Goal: Transaction & Acquisition: Obtain resource

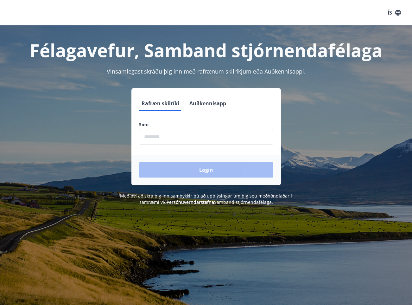
click at [184, 139] on input "phone" at bounding box center [206, 137] width 134 height 16
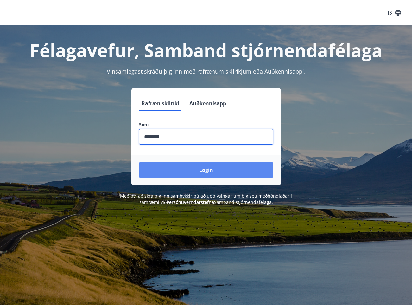
type input "********"
click at [210, 167] on button "Login" at bounding box center [206, 169] width 134 height 15
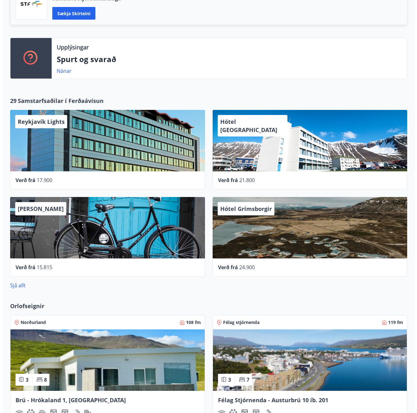
scroll to position [222, 0]
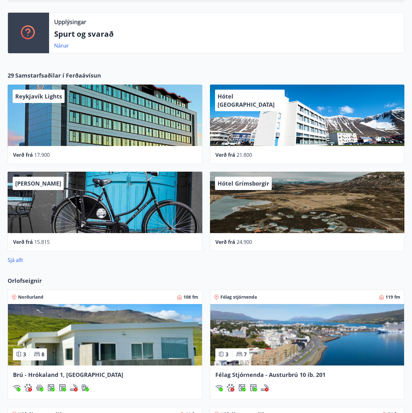
click at [53, 187] on div "[PERSON_NAME]" at bounding box center [38, 183] width 51 height 13
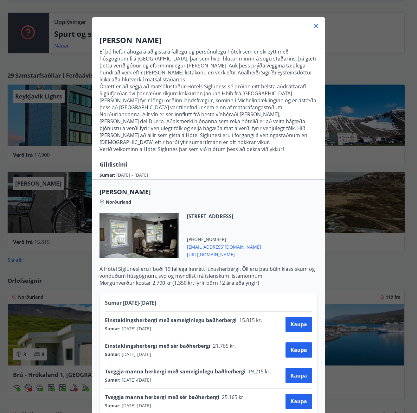
scroll to position [0, 0]
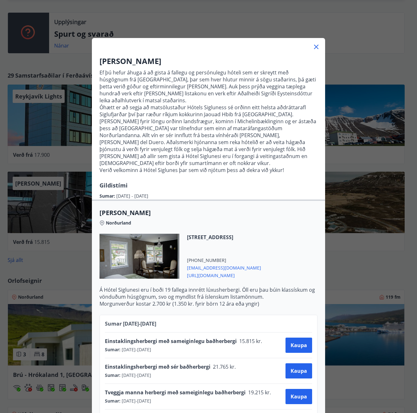
drag, startPoint x: 164, startPoint y: 188, endPoint x: 80, endPoint y: 190, distance: 83.6
click at [81, 190] on div "Hótel Siglunes Ef þú hefur áhuga á að gista á fallegu og persónulegu hóteli sem…" at bounding box center [208, 206] width 417 height 413
click at [166, 182] on div "Hótel Siglunes Ef þú hefur áhuga á að gista á fallegu og persónulegu hóteli sem…" at bounding box center [208, 128] width 233 height 144
click at [316, 47] on icon at bounding box center [316, 47] width 1 height 1
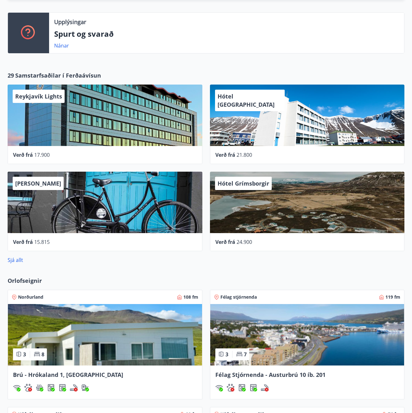
click at [240, 98] on span "Hótel Ísafjörður" at bounding box center [246, 100] width 57 height 16
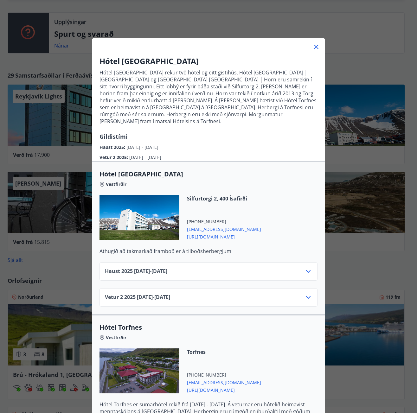
click at [215, 293] on div "Vetur 2 2025 01.10.25 - 21.12.25" at bounding box center [208, 299] width 207 height 13
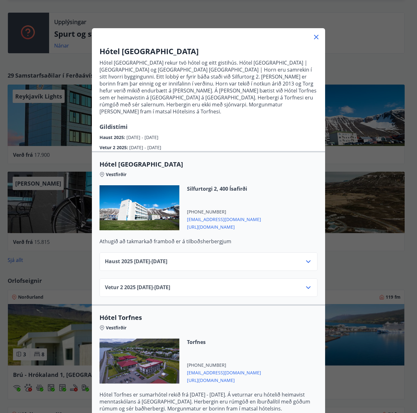
scroll to position [14, 0]
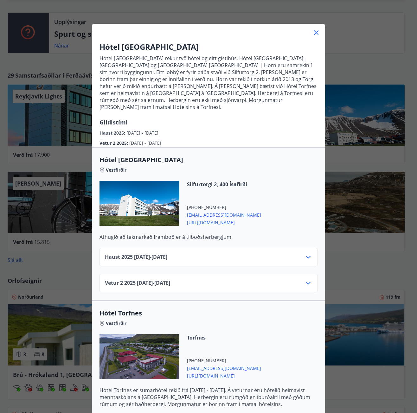
click at [315, 32] on icon at bounding box center [316, 33] width 8 height 8
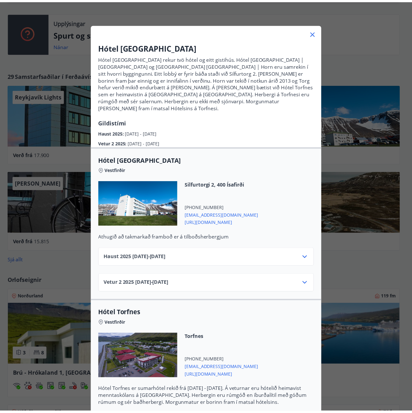
scroll to position [0, 0]
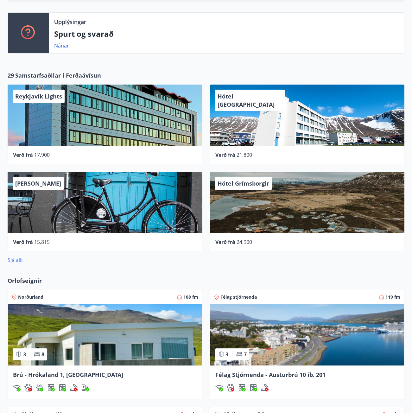
click at [18, 259] on link "Sjá allt" at bounding box center [16, 259] width 16 height 7
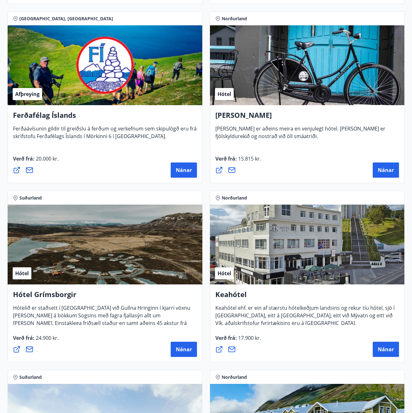
scroll to position [475, 0]
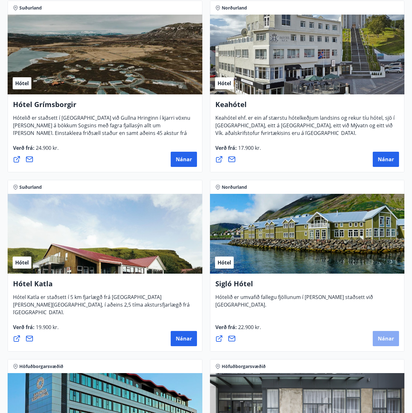
click at [388, 304] on span "Nánar" at bounding box center [386, 338] width 16 height 7
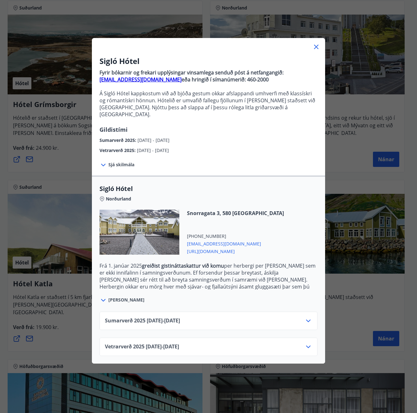
click at [244, 304] on div "Vetrarverð 2025 01.10.25 - 21.12.25" at bounding box center [208, 349] width 207 height 13
click at [121, 297] on span "Sjá meira" at bounding box center [126, 300] width 36 height 6
click at [118, 297] on span "Sjá meira" at bounding box center [126, 300] width 36 height 6
click at [143, 304] on span "Sumarverð 2025 16.05.25 - 30.09.25" at bounding box center [142, 321] width 75 height 8
click at [152, 304] on div "Vetrarverð 2025 01.10.25 - 21.12.25" at bounding box center [208, 347] width 218 height 18
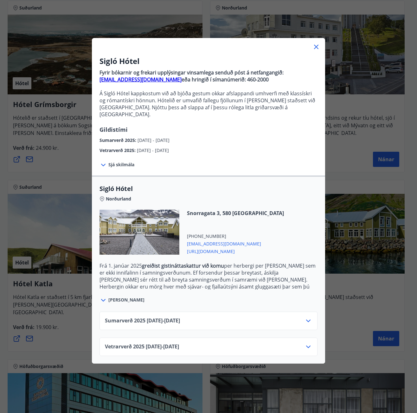
click at [207, 262] on strong "greiðist gistináttaskattur við komu" at bounding box center [183, 265] width 82 height 7
click at [199, 272] on p "Frá 1. janúar 2025 greiðist gistináttaskattur við komu per herbergi per nótt se…" at bounding box center [208, 272] width 218 height 21
click at [165, 83] on p at bounding box center [208, 86] width 218 height 7
drag, startPoint x: 148, startPoint y: 79, endPoint x: 96, endPoint y: 81, distance: 52.0
click at [96, 81] on div "Sigló Hótel Fyrir bókarnir og frekari upplýsingar vinsamlega senduð póst á netf…" at bounding box center [208, 105] width 233 height 98
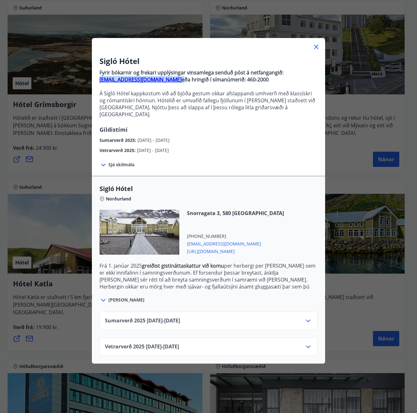
copy p "bokanir@keahotels.is"
click at [314, 50] on icon at bounding box center [316, 47] width 8 height 8
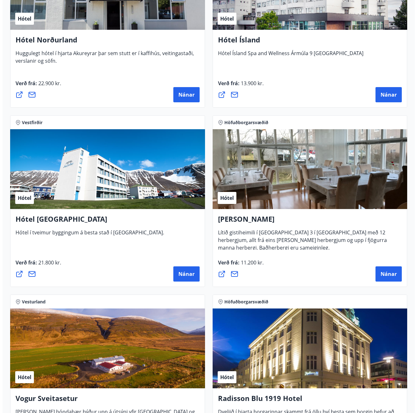
scroll to position [1456, 0]
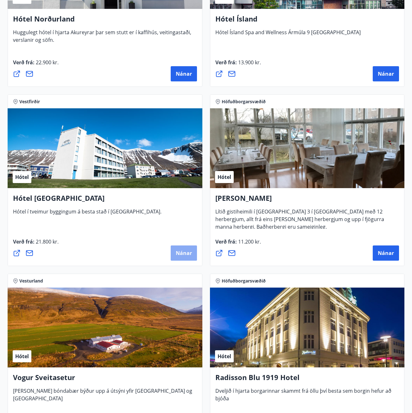
click at [185, 251] on span "Nánar" at bounding box center [184, 252] width 16 height 7
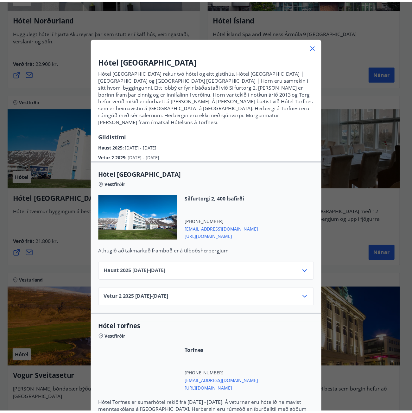
scroll to position [14, 0]
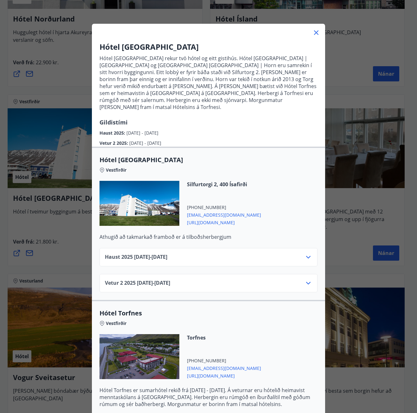
click at [315, 33] on icon at bounding box center [316, 33] width 8 height 8
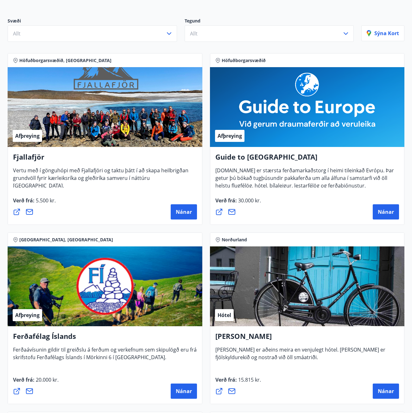
scroll to position [0, 0]
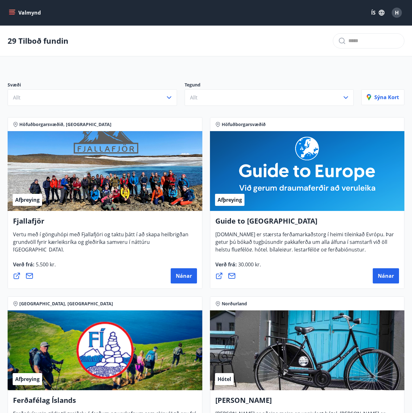
click at [24, 12] on button "Valmynd" at bounding box center [26, 12] width 36 height 11
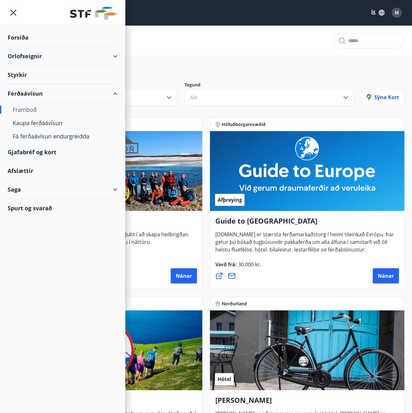
click at [115, 57] on div "Orlofseignir" at bounding box center [63, 56] width 110 height 19
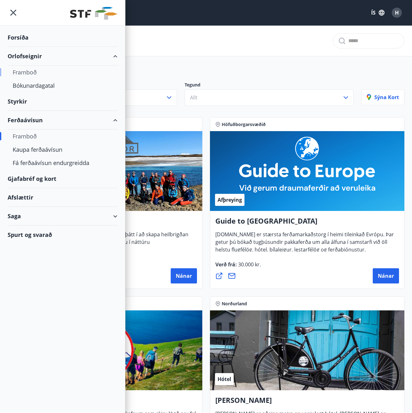
click at [29, 72] on div "Framboð" at bounding box center [63, 72] width 100 height 13
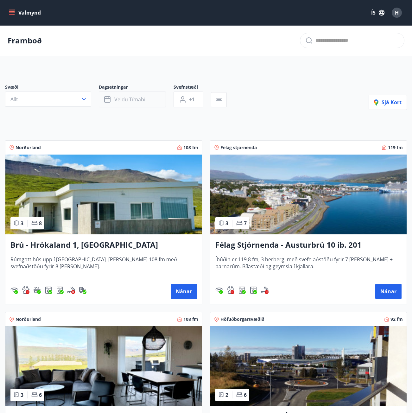
click at [132, 99] on span "Veldu tímabil" at bounding box center [130, 99] width 32 height 7
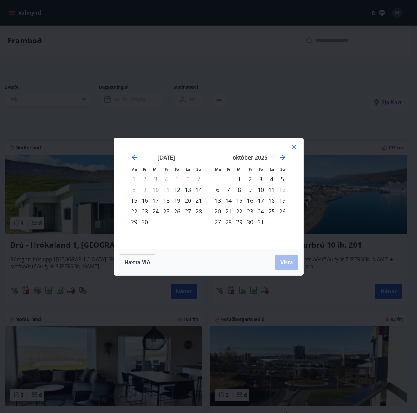
click at [295, 148] on icon at bounding box center [294, 147] width 4 height 4
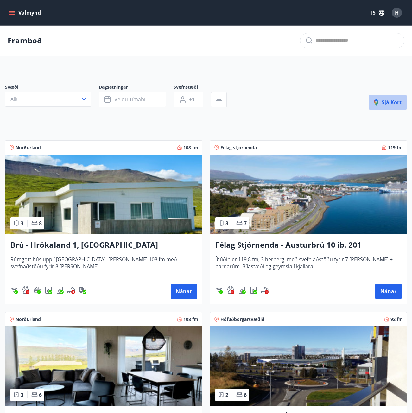
click at [392, 104] on span "Sjá kort" at bounding box center [388, 102] width 28 height 7
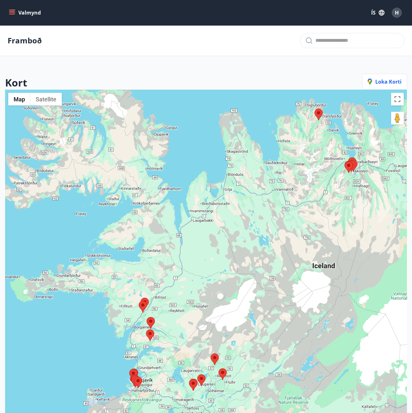
drag, startPoint x: 176, startPoint y: 192, endPoint x: 209, endPoint y: 153, distance: 51.3
click at [213, 151] on div at bounding box center [206, 296] width 402 height 413
click at [314, 109] on area at bounding box center [314, 109] width 0 height 0
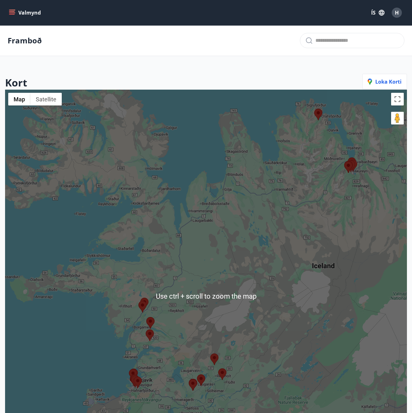
click at [314, 109] on area at bounding box center [314, 109] width 0 height 0
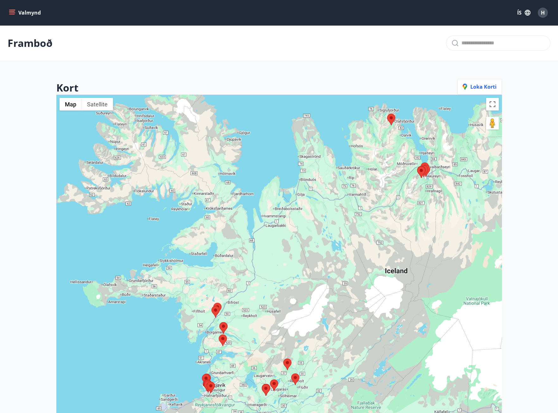
click at [13, 15] on icon "menu" at bounding box center [12, 12] width 6 height 6
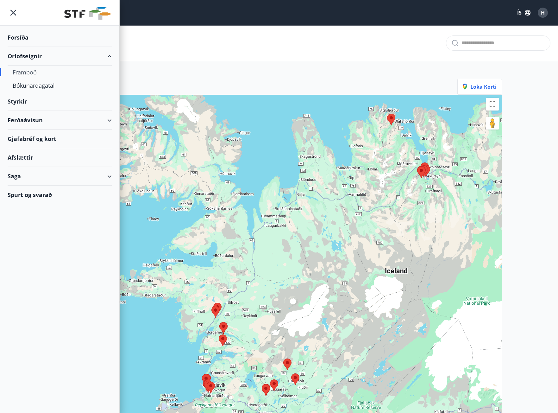
click at [25, 40] on div "Forsíða" at bounding box center [60, 37] width 104 height 19
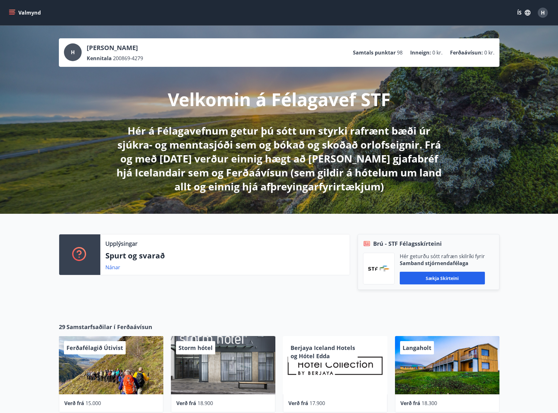
click at [29, 11] on button "Valmynd" at bounding box center [26, 12] width 36 height 11
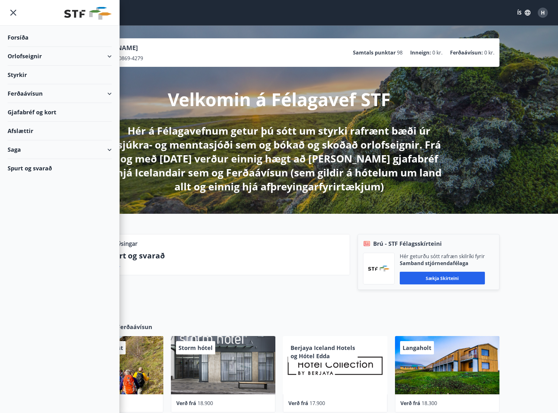
click at [416, 274] on div "Upplýsingar Spurt og svarað Nánar Brú - STF Félagsskírteini Hér geturðu sótt ra…" at bounding box center [279, 263] width 558 height 99
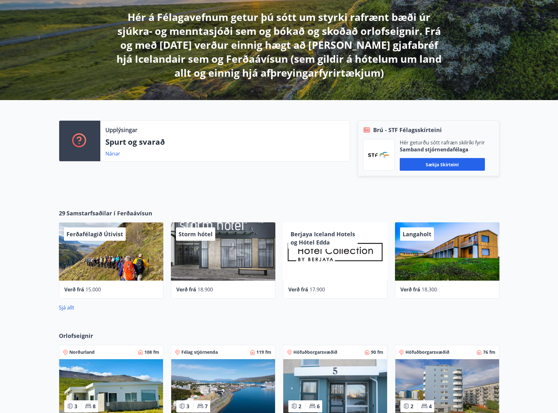
scroll to position [157, 0]
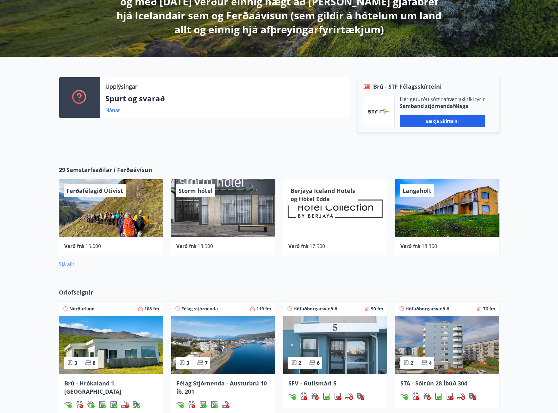
click at [64, 265] on link "Sjá allt" at bounding box center [67, 264] width 16 height 7
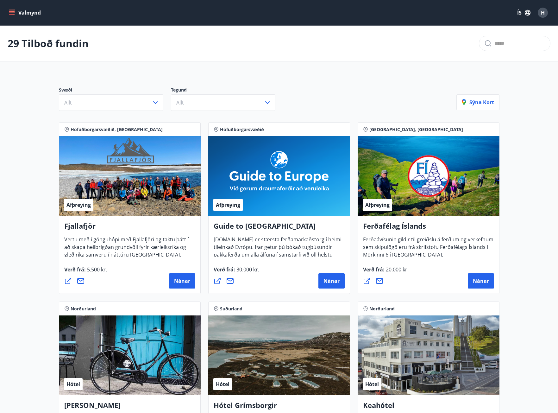
click at [27, 17] on button "Valmynd" at bounding box center [26, 12] width 36 height 11
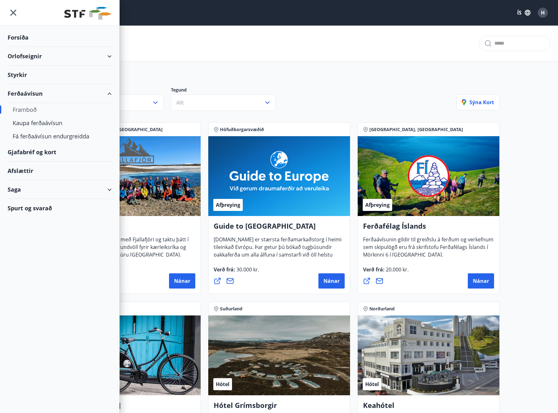
click at [23, 39] on div "Forsíða" at bounding box center [60, 37] width 104 height 19
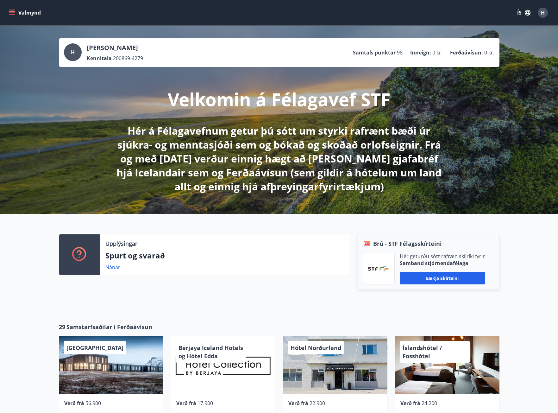
drag, startPoint x: 526, startPoint y: 310, endPoint x: 517, endPoint y: 303, distance: 11.0
click at [416, 304] on div "Upplýsingar Spurt og svarað Nánar Brú - STF Félagsskírteini Hér geturðu sótt ra…" at bounding box center [279, 263] width 558 height 99
click at [14, 11] on icon "menu" at bounding box center [12, 11] width 6 height 1
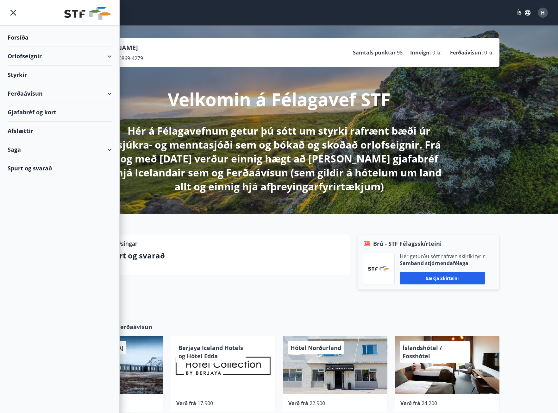
click at [21, 94] on div "Ferðaávísun" at bounding box center [60, 93] width 104 height 19
click at [25, 108] on div "Framboð" at bounding box center [60, 109] width 94 height 13
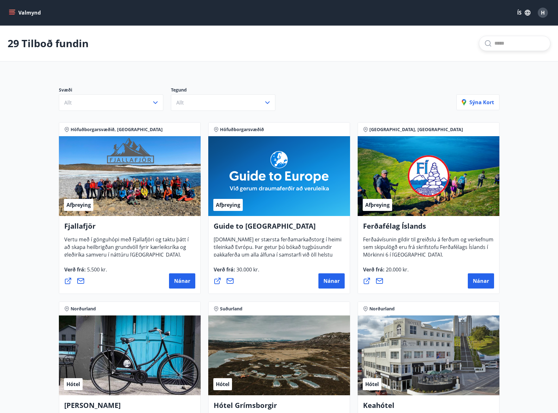
click at [416, 42] on input "text" at bounding box center [520, 43] width 51 height 10
type input "**********"
click at [416, 42] on input "**********" at bounding box center [520, 43] width 51 height 10
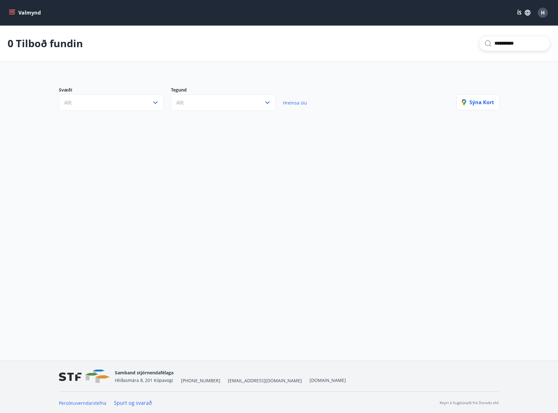
click at [21, 14] on button "Valmynd" at bounding box center [26, 12] width 36 height 11
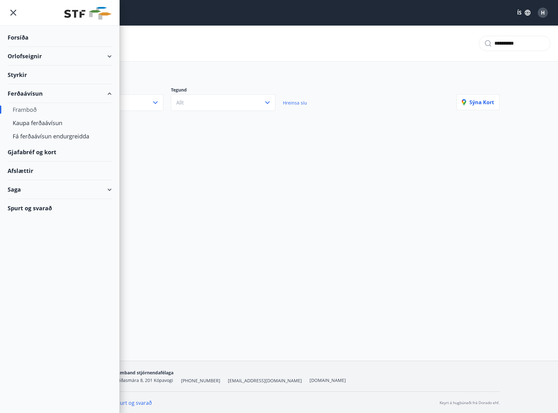
click at [22, 169] on div "Afslættir" at bounding box center [60, 170] width 104 height 19
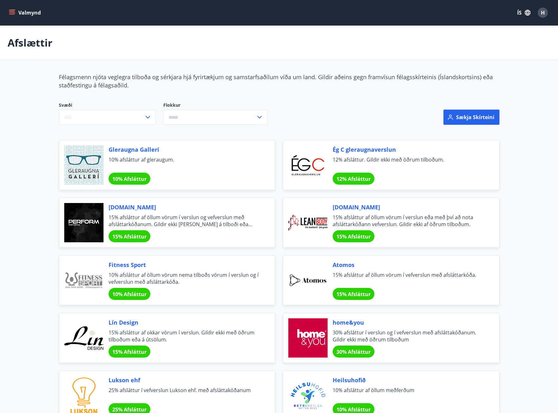
click at [10, 14] on icon "menu" at bounding box center [12, 12] width 6 height 6
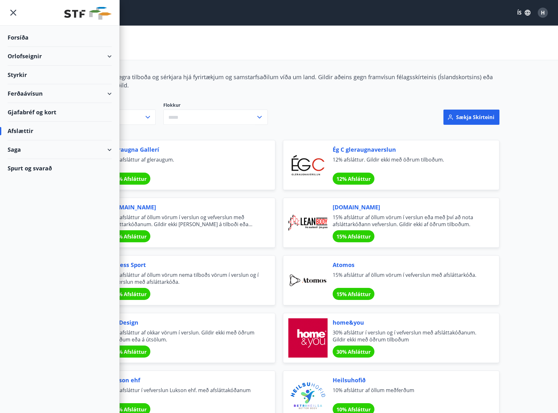
click at [21, 110] on div "Gjafabréf og kort" at bounding box center [60, 112] width 104 height 19
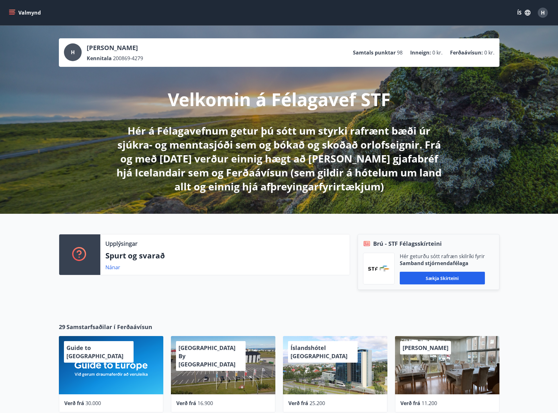
click at [57, 296] on div "Upplýsingar Spurt og svarað Nánar" at bounding box center [200, 268] width 299 height 68
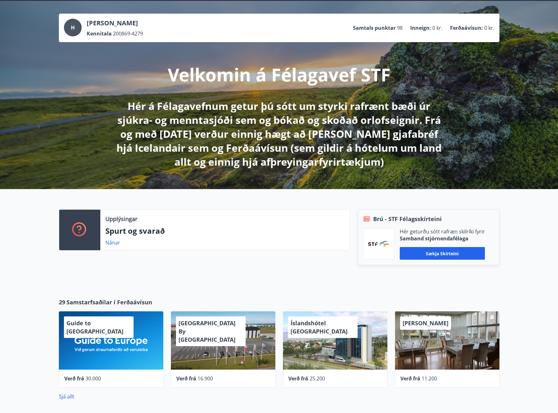
scroll to position [2, 0]
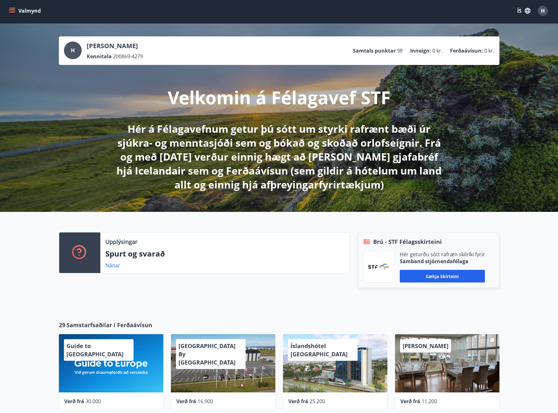
click at [10, 12] on icon "menu" at bounding box center [12, 12] width 6 height 1
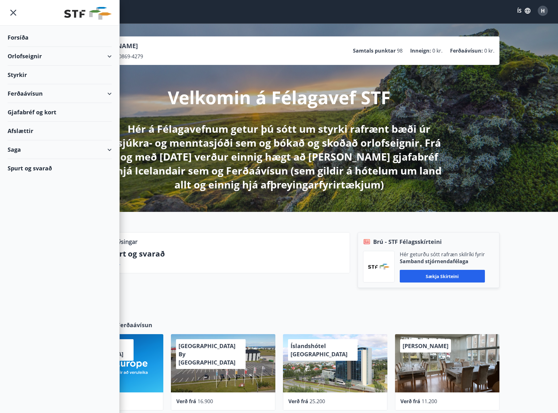
click at [24, 94] on div "Ferðaávísun" at bounding box center [60, 93] width 104 height 19
click at [24, 110] on div "Framboð" at bounding box center [60, 109] width 94 height 13
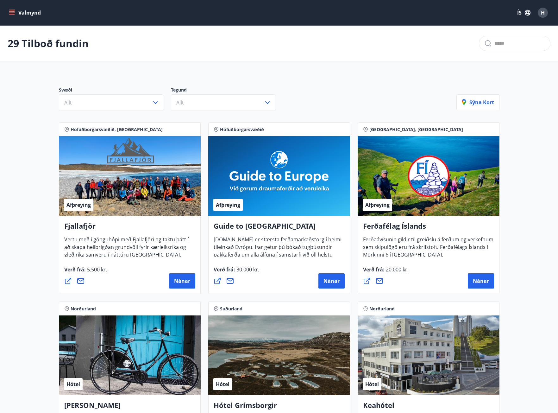
click at [9, 12] on icon "menu" at bounding box center [12, 12] width 6 height 6
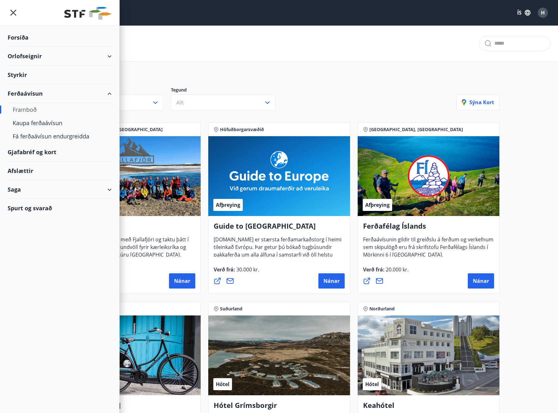
click at [14, 152] on div "Gjafabréf og kort" at bounding box center [60, 152] width 104 height 19
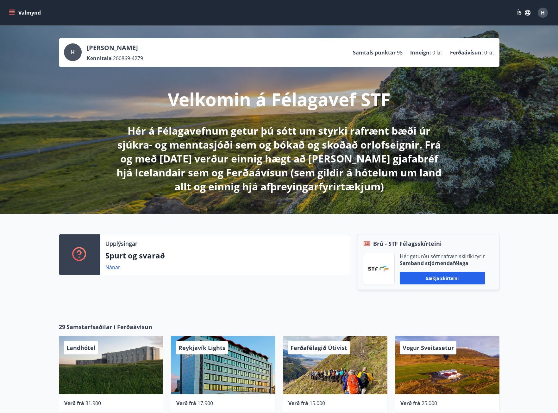
click at [13, 12] on icon "menu" at bounding box center [12, 11] width 6 height 1
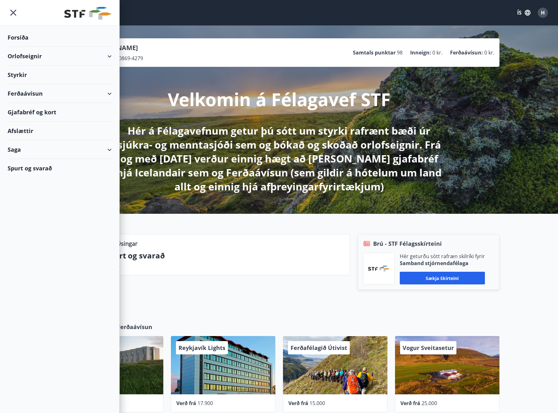
click at [18, 91] on div "Ferðaávísun" at bounding box center [60, 93] width 104 height 19
click at [22, 111] on div "Framboð" at bounding box center [60, 109] width 94 height 13
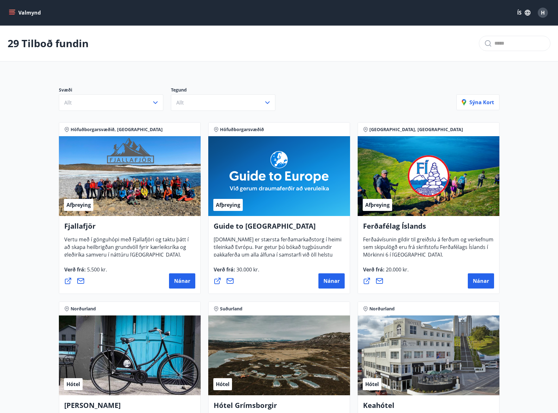
click at [12, 13] on icon "menu" at bounding box center [12, 12] width 7 height 1
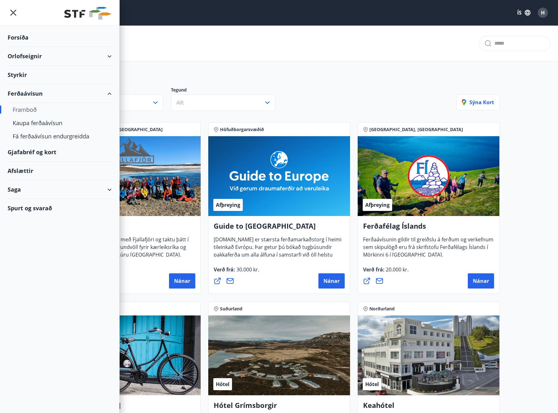
click at [25, 151] on div "Gjafabréf og kort" at bounding box center [60, 152] width 104 height 19
